Goal: Find specific page/section: Find specific page/section

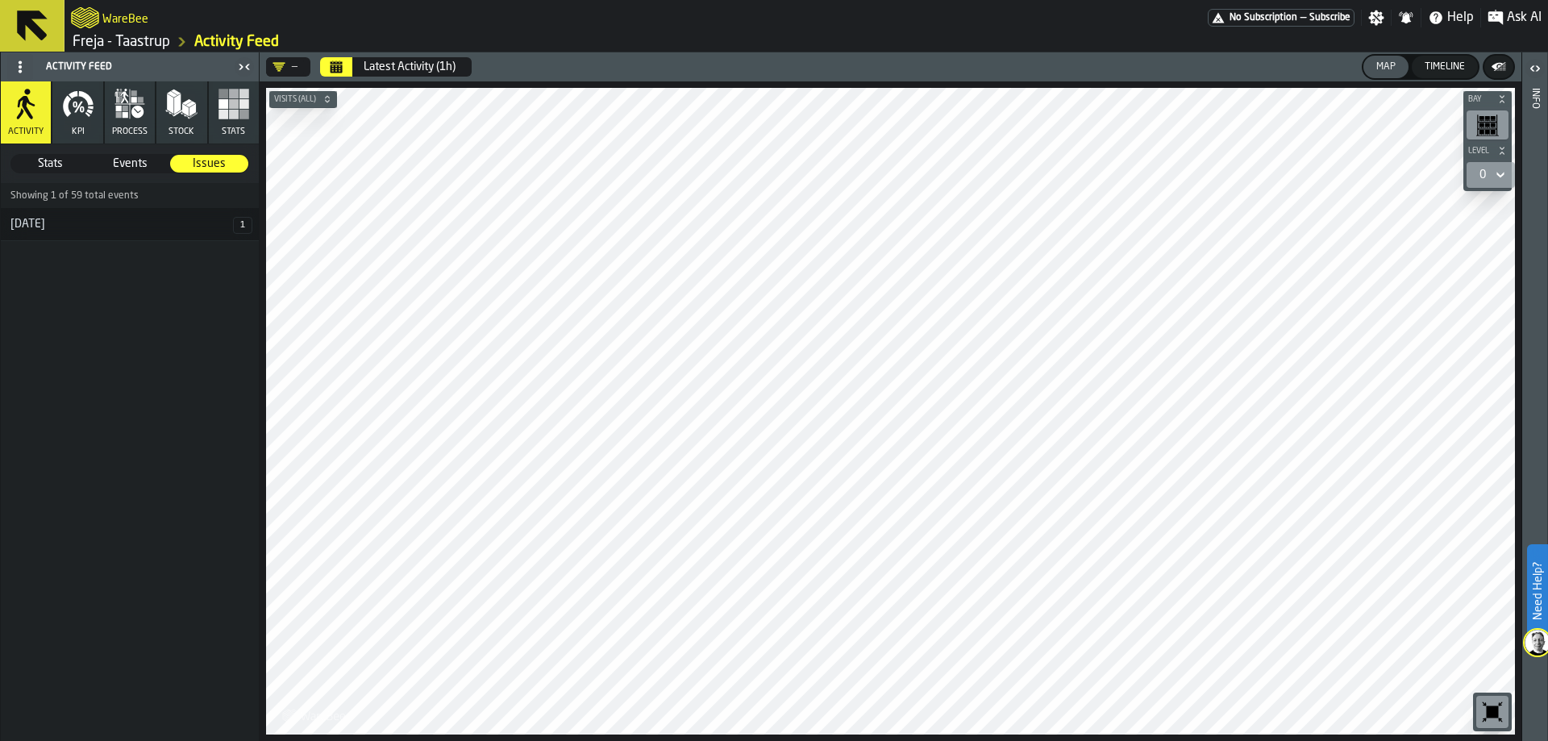
click at [31, 16] on icon at bounding box center [32, 25] width 31 height 31
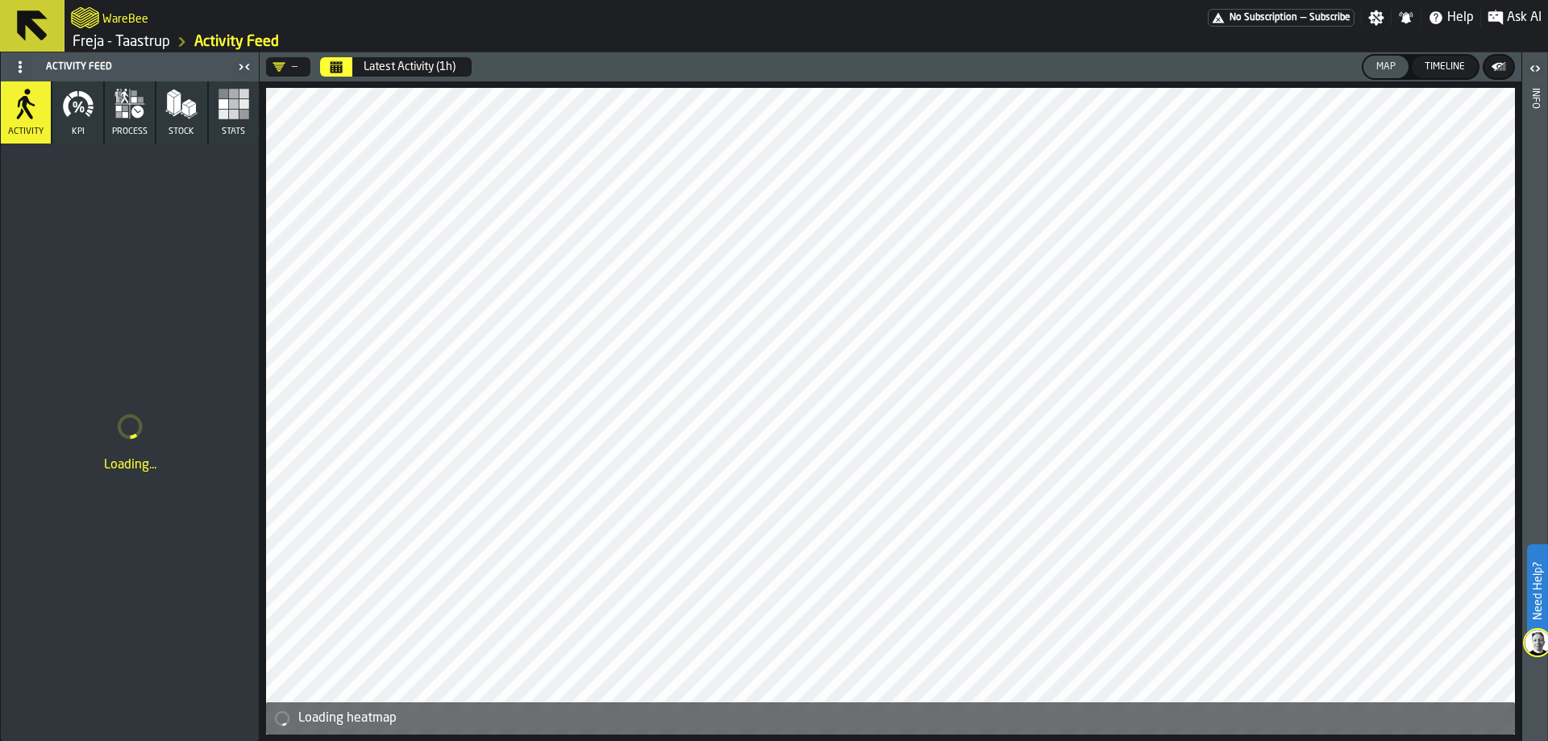
click at [103, 39] on link "Freja - Taastrup" at bounding box center [122, 42] width 98 height 18
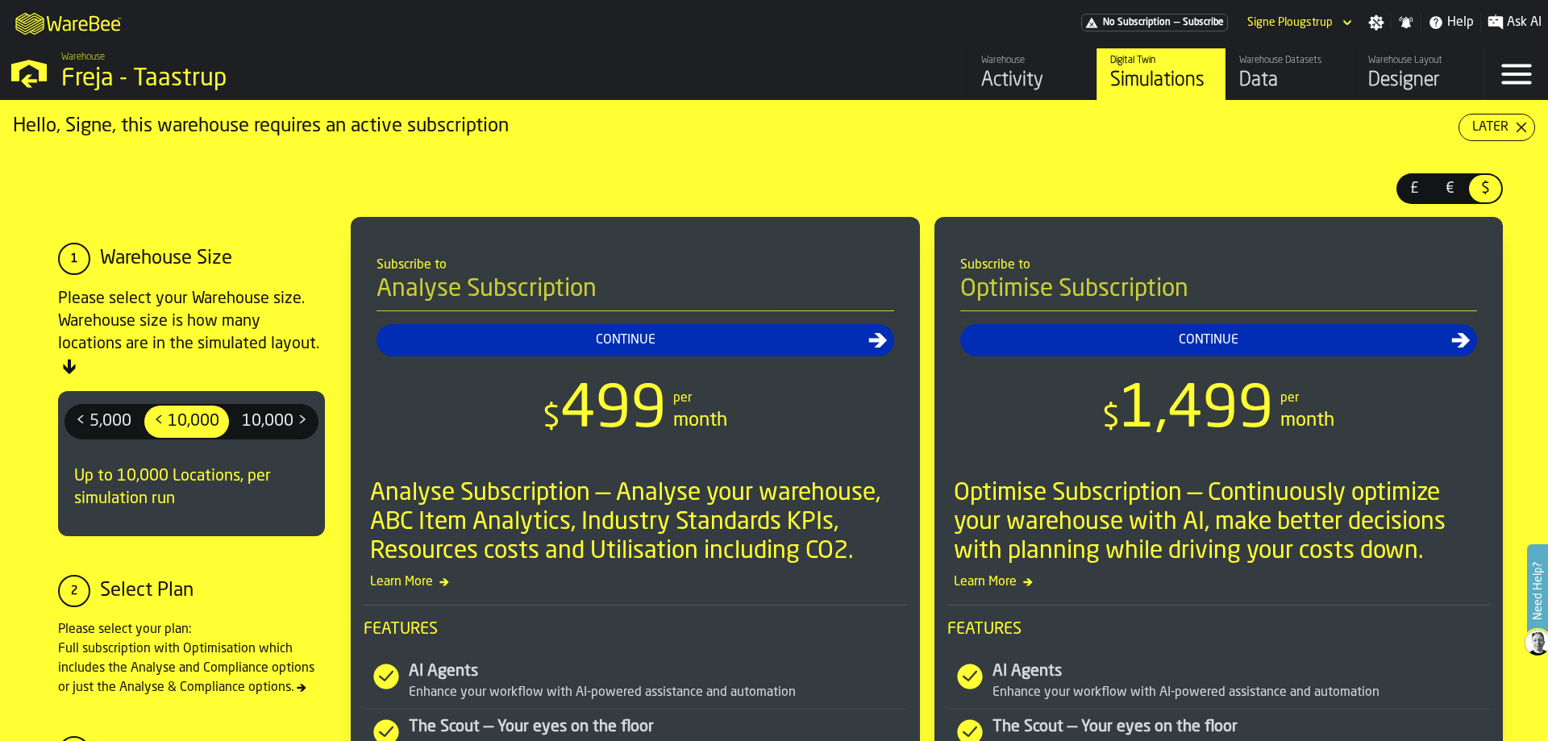
click at [1400, 80] on div "Designer" at bounding box center [1419, 81] width 102 height 26
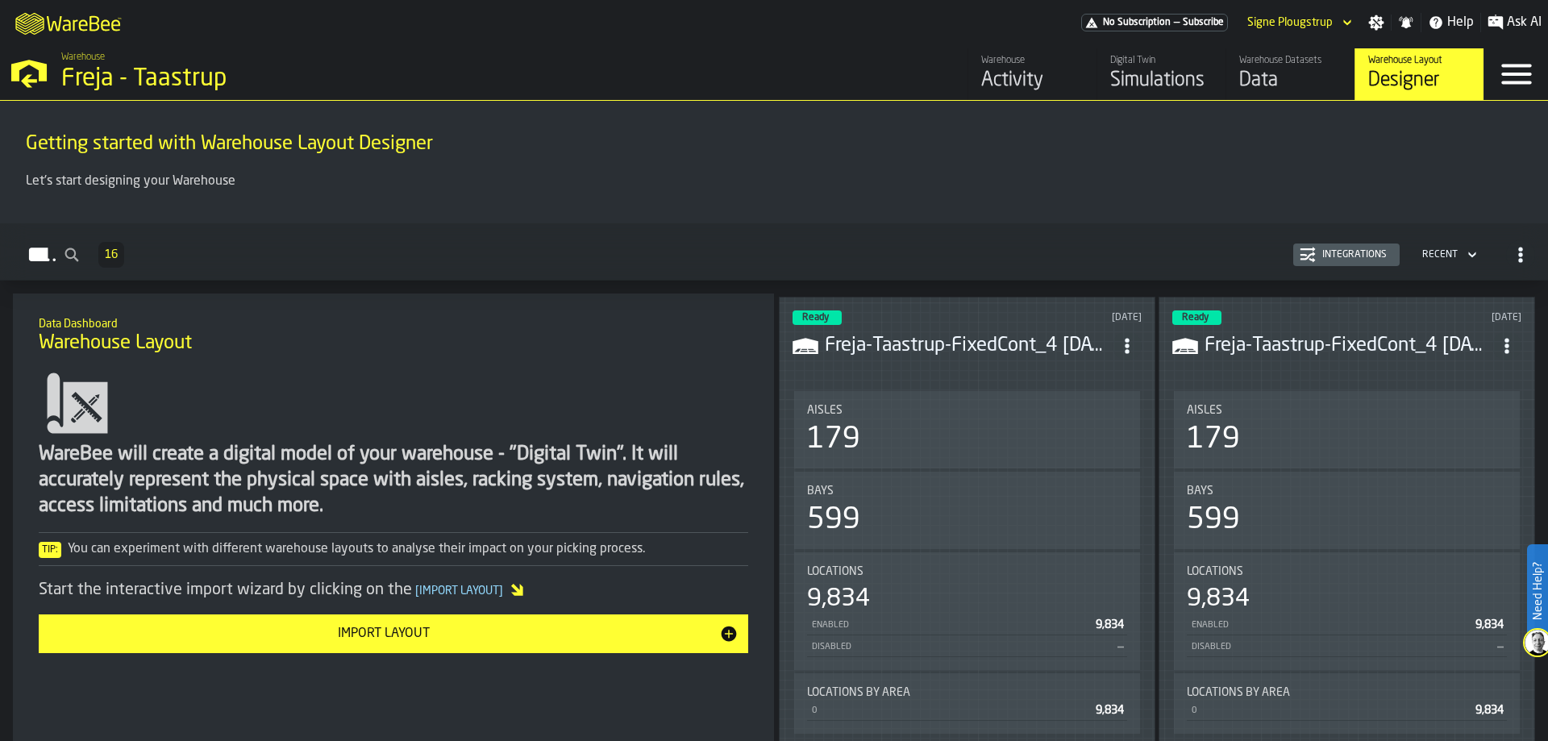
click at [1041, 369] on header "Ready [DATE] Freja-Taastrup-FixedCont_4 [DATE].csv" at bounding box center [966, 342] width 349 height 64
